Goal: Task Accomplishment & Management: Manage account settings

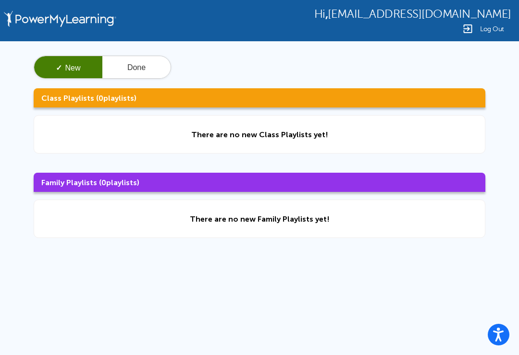
click at [76, 63] on button "✓ New" at bounding box center [68, 67] width 68 height 23
click at [151, 64] on button "Done" at bounding box center [136, 67] width 68 height 23
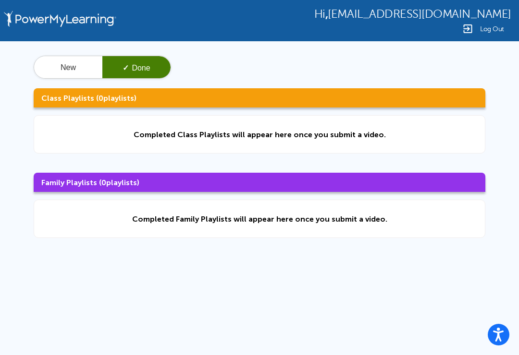
click at [72, 70] on button "New" at bounding box center [68, 67] width 68 height 23
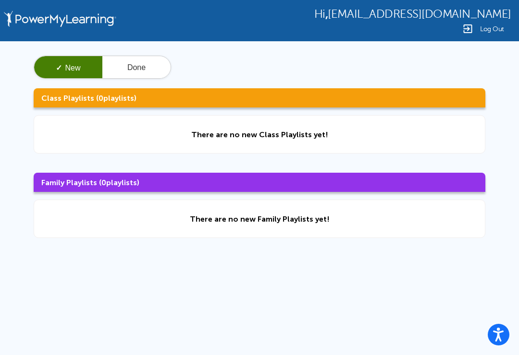
click at [93, 136] on div "There are no new Class Playlists yet!" at bounding box center [259, 134] width 451 height 38
click at [76, 182] on h3 "Family Playlists ( 0 playlists)" at bounding box center [259, 182] width 451 height 19
click at [90, 225] on div "There are no new Family Playlists yet!" at bounding box center [259, 219] width 451 height 38
click at [68, 121] on div "There are no new Class Playlists yet!" at bounding box center [259, 134] width 451 height 38
click at [24, 12] on img at bounding box center [60, 20] width 118 height 41
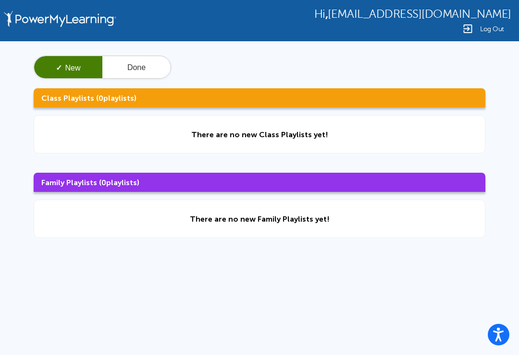
click at [398, 19] on span "[EMAIL_ADDRESS][DOMAIN_NAME]" at bounding box center [418, 14] width 183 height 13
click at [153, 65] on button "Done" at bounding box center [136, 67] width 68 height 23
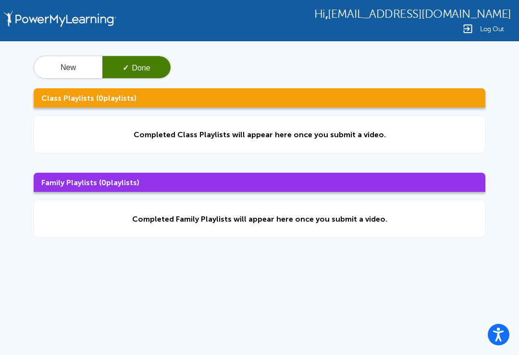
click at [54, 77] on button "New" at bounding box center [68, 67] width 68 height 23
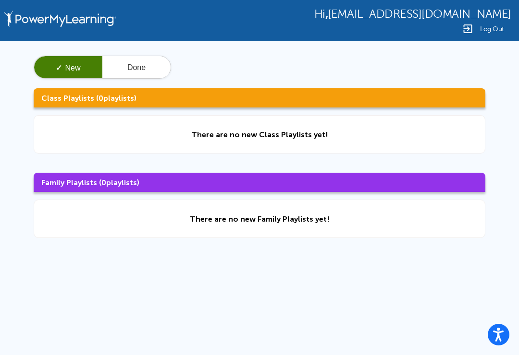
click at [134, 61] on button "Done" at bounding box center [136, 67] width 68 height 23
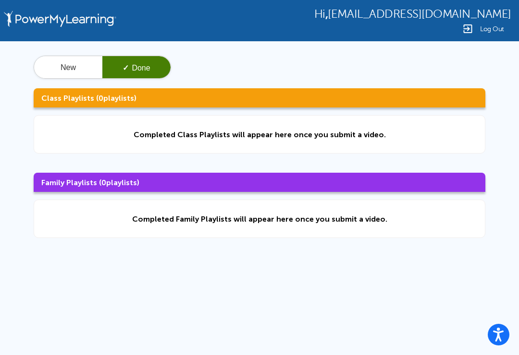
click at [72, 70] on button "New" at bounding box center [68, 67] width 68 height 23
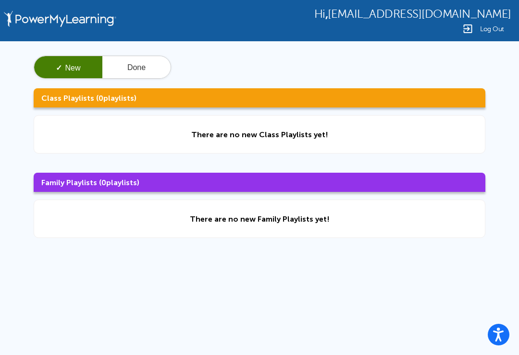
click at [134, 71] on button "Done" at bounding box center [136, 67] width 68 height 23
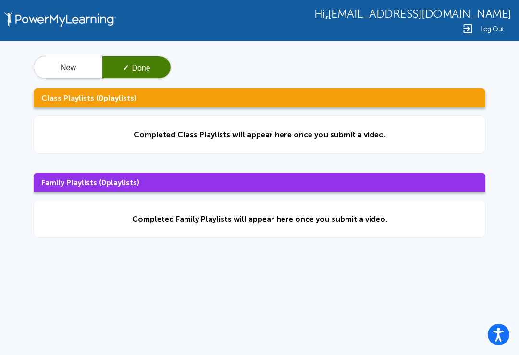
click at [63, 68] on button "New" at bounding box center [68, 67] width 68 height 23
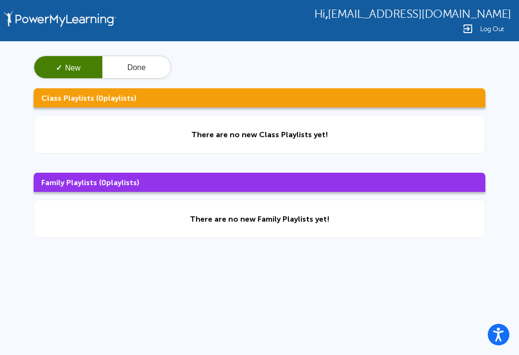
click at [486, 34] on div "Log Out" at bounding box center [412, 29] width 197 height 12
